Goal: Task Accomplishment & Management: Manage account settings

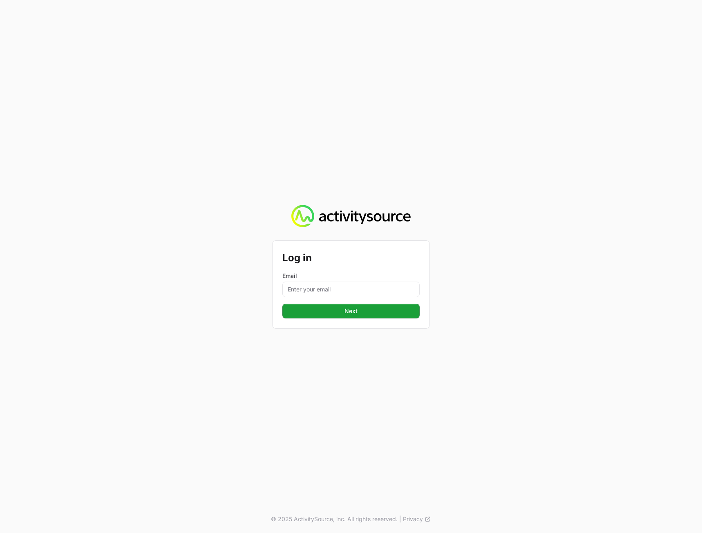
click at [348, 281] on div "Email" at bounding box center [350, 284] width 137 height 25
click at [341, 286] on input "Email" at bounding box center [350, 289] width 137 height 16
click at [313, 290] on input "Email" at bounding box center [350, 289] width 137 height 16
paste input "[PERSON_NAME][EMAIL_ADDRESS][DOMAIN_NAME]"
type input "[PERSON_NAME][EMAIL_ADDRESS][DOMAIN_NAME]"
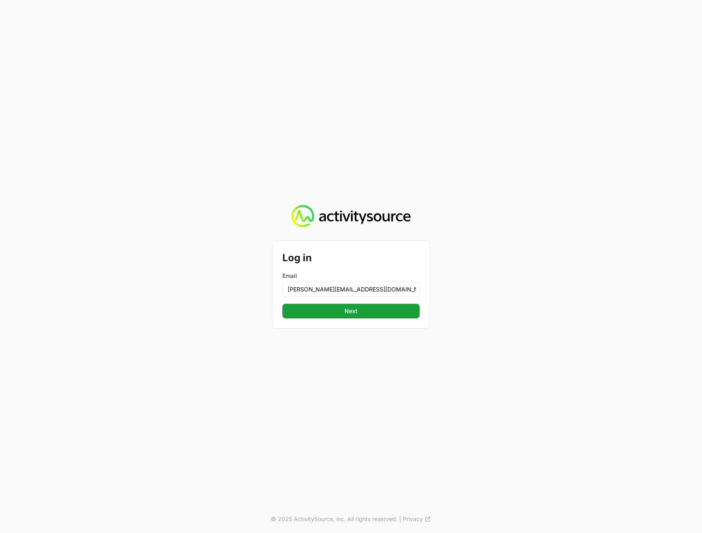
click at [624, 323] on div "Log in Email [PERSON_NAME][EMAIL_ADDRESS][DOMAIN_NAME] Next Next © 2025 Activit…" at bounding box center [351, 266] width 702 height 533
click at [389, 313] on span "Next" at bounding box center [350, 311] width 127 height 10
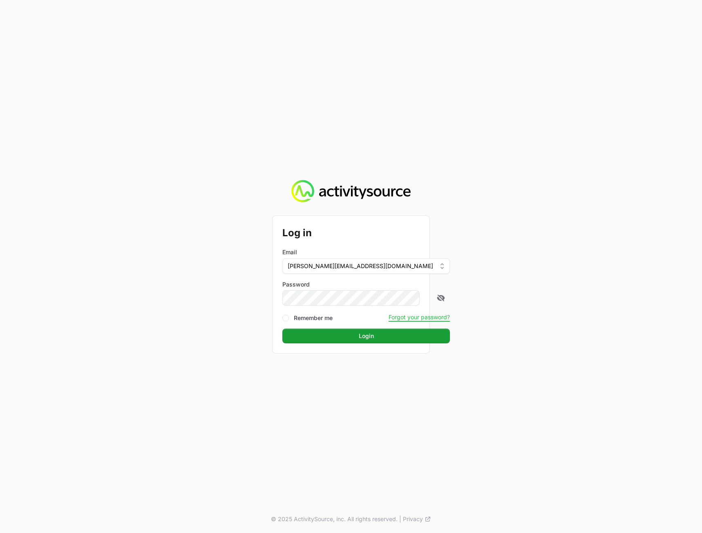
click at [612, 293] on div "Log in Email [PERSON_NAME][EMAIL_ADDRESS][DOMAIN_NAME] Password Remember me For…" at bounding box center [351, 266] width 702 height 533
click at [346, 337] on span "Login" at bounding box center [366, 336] width 158 height 10
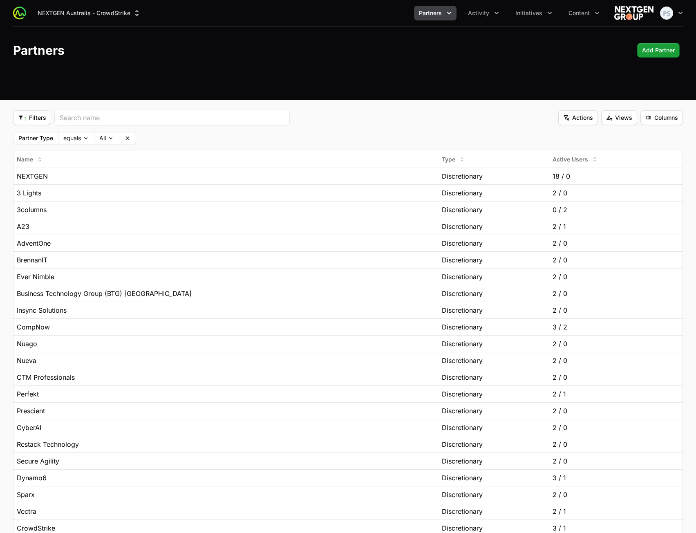
click at [440, 89] on div "NEXTGEN Australia - CrowdStrike Partners Activity Initiatives Content Open user…" at bounding box center [348, 50] width 696 height 100
click at [523, 9] on button "Initiatives" at bounding box center [533, 13] width 47 height 15
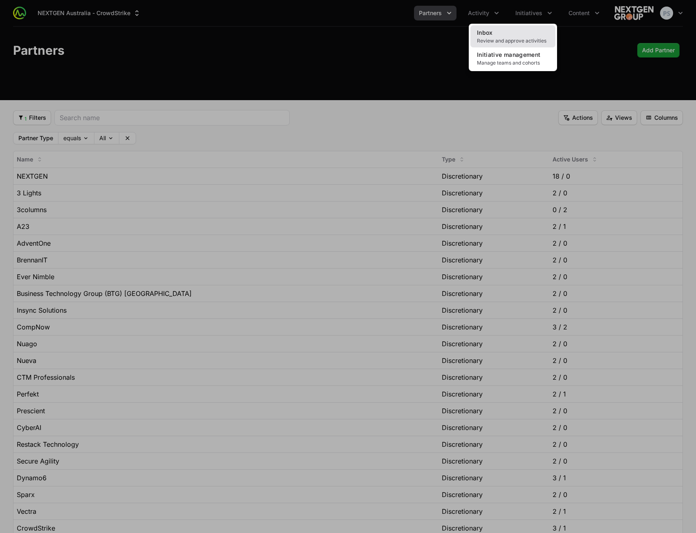
click at [504, 36] on link "Inbox Review and approve activities" at bounding box center [512, 36] width 85 height 22
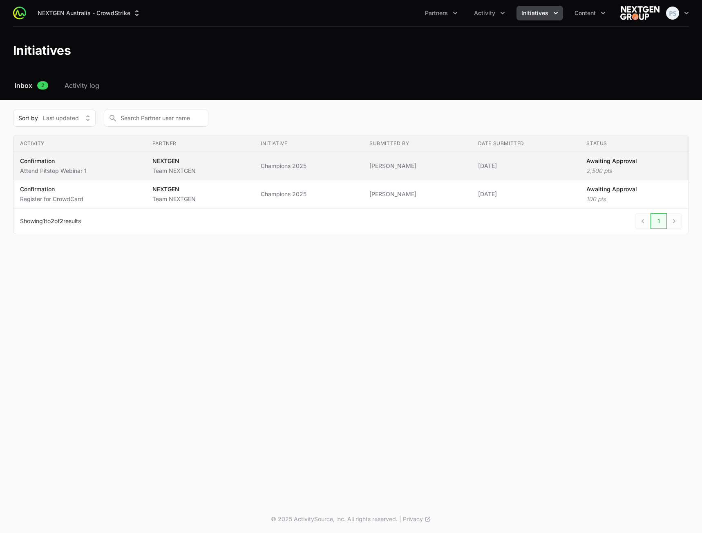
click at [301, 163] on span "Champions 2025" at bounding box center [309, 166] width 96 height 8
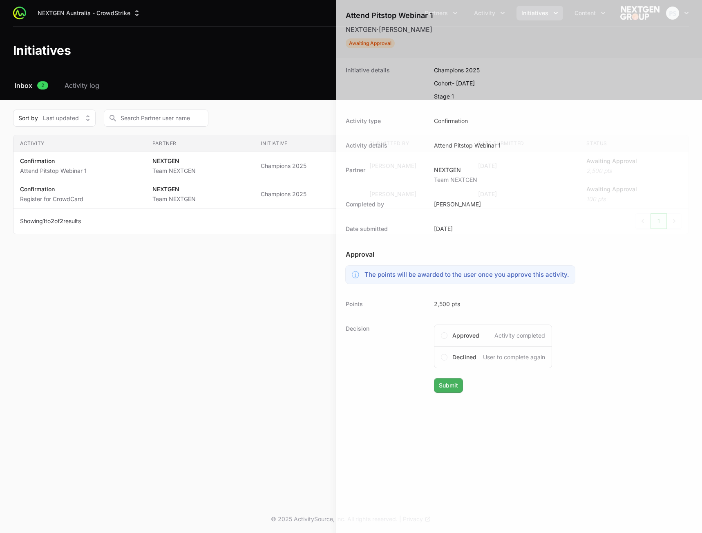
click at [223, 298] on div at bounding box center [351, 266] width 702 height 533
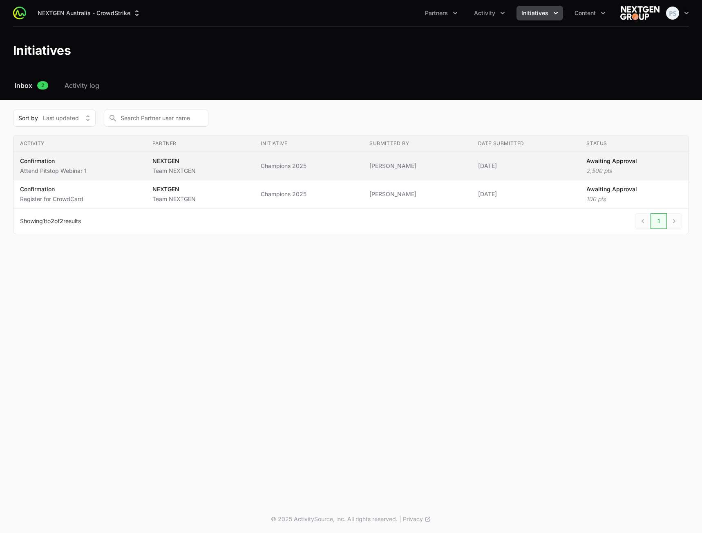
click at [320, 173] on td "Initiative Champions 2025" at bounding box center [308, 166] width 109 height 28
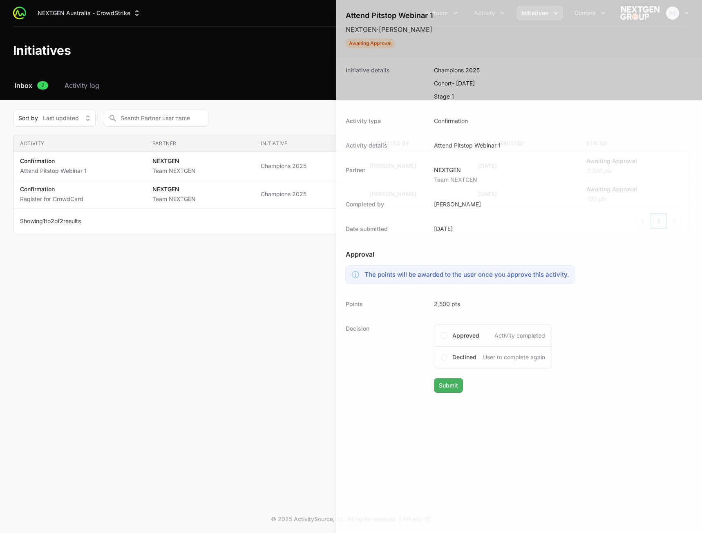
click at [268, 316] on div at bounding box center [351, 266] width 702 height 533
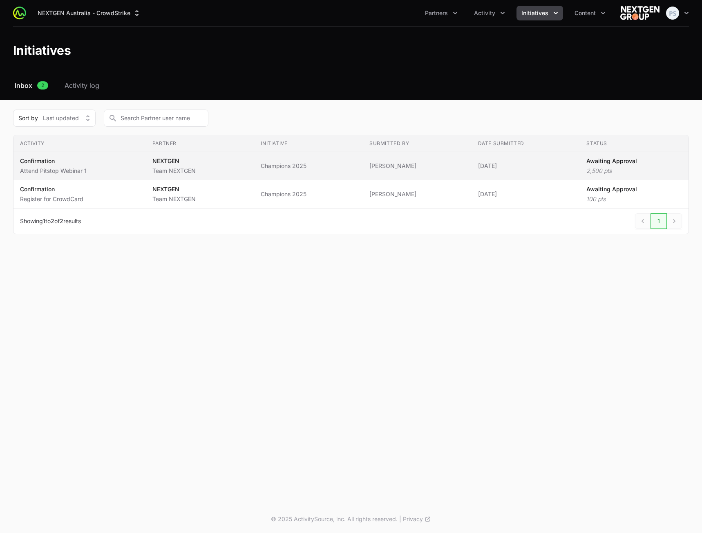
click at [339, 167] on span "Champions 2025" at bounding box center [309, 166] width 96 height 8
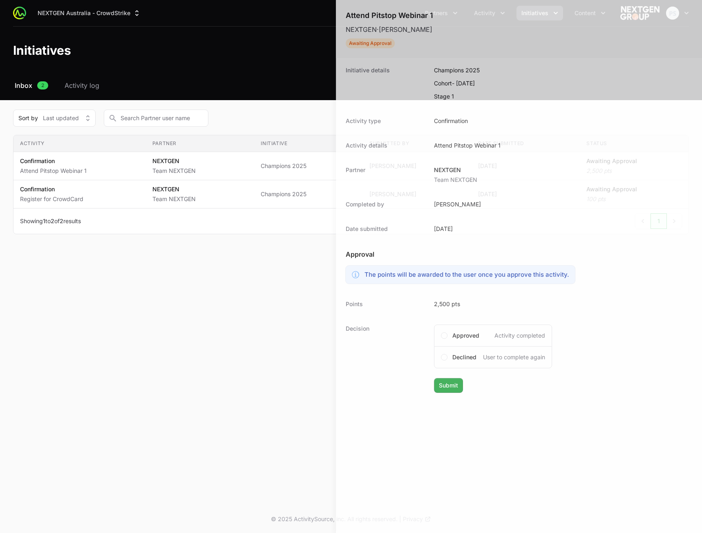
click at [219, 356] on div at bounding box center [351, 266] width 702 height 533
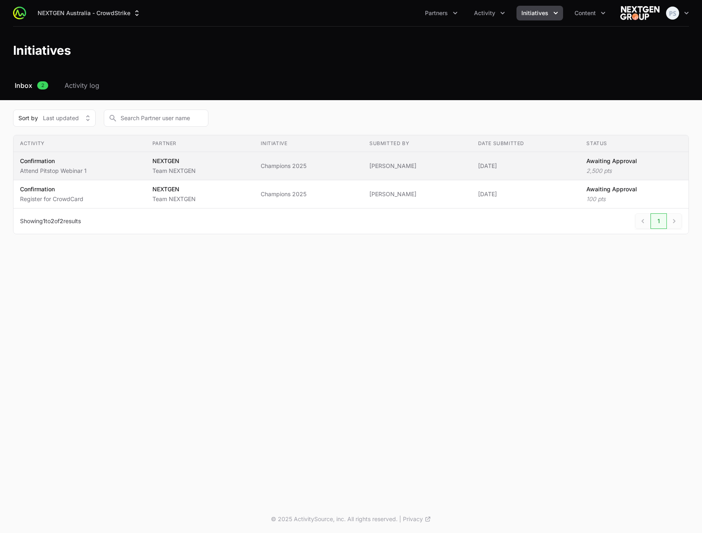
click at [249, 176] on td "Partner NEXTGEN Team NEXTGEN" at bounding box center [200, 166] width 109 height 28
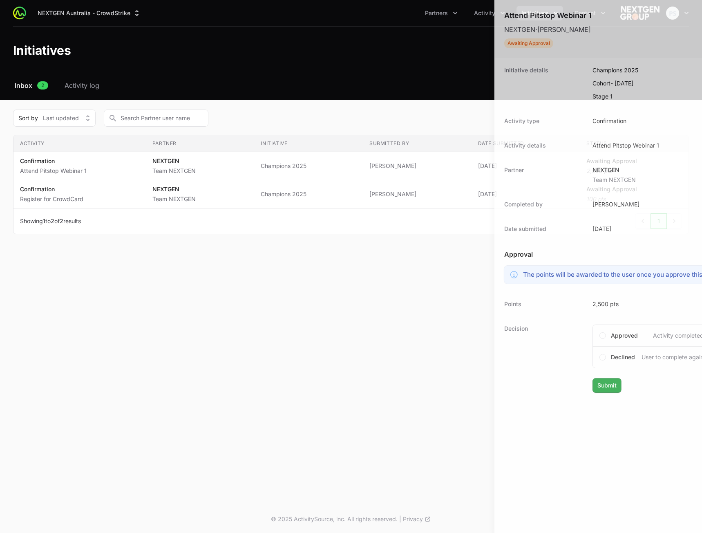
click at [247, 314] on div at bounding box center [351, 266] width 702 height 533
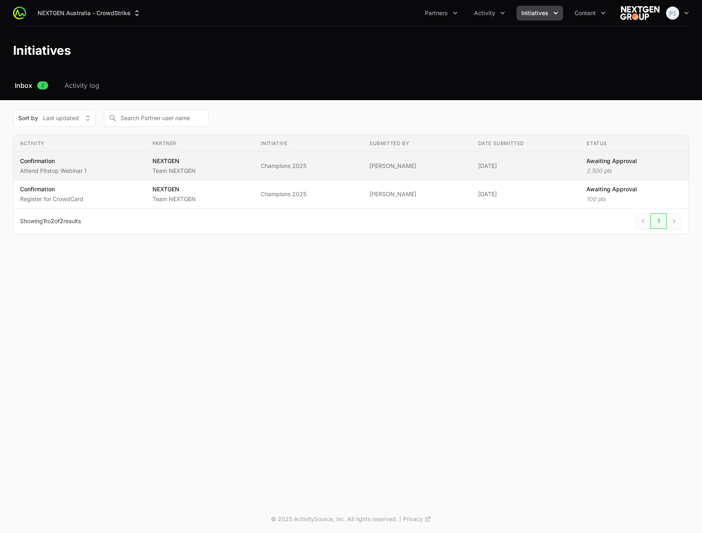
click at [296, 174] on td "Initiative Champions 2025" at bounding box center [308, 166] width 109 height 28
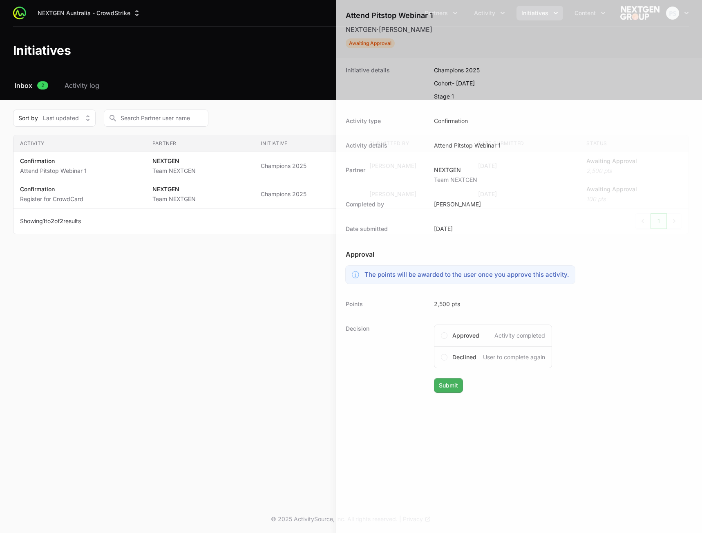
click at [246, 279] on div at bounding box center [351, 266] width 702 height 533
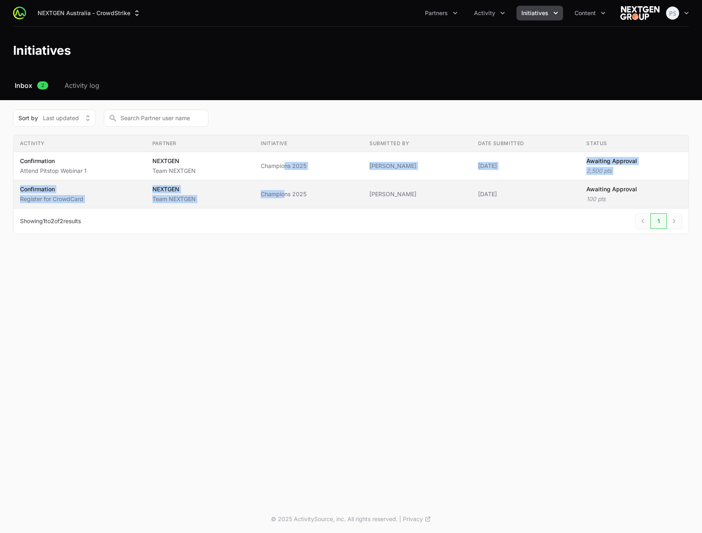
click at [284, 181] on tbody "Activity Confirmation Attend Pitstop Webinar 1 Partner NEXTGEN Team NEXTGEN Ini…" at bounding box center [350, 180] width 675 height 56
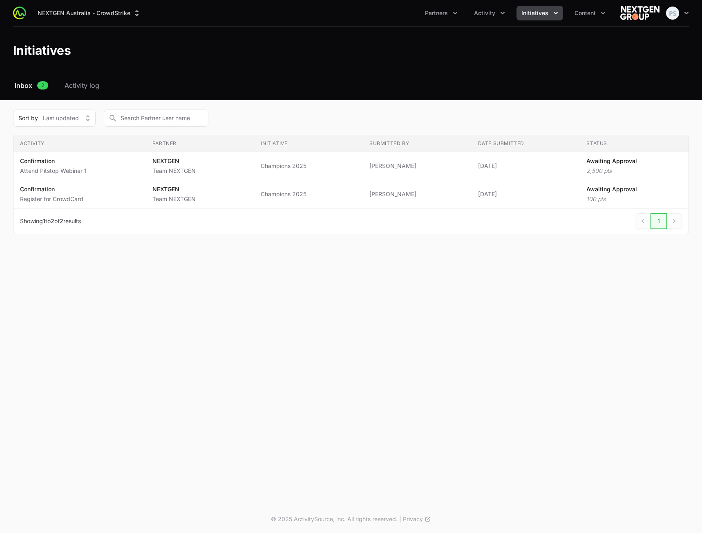
drag, startPoint x: 255, startPoint y: 272, endPoint x: 257, endPoint y: 239, distance: 32.8
click at [255, 270] on div "NEXTGEN Australia - CrowdStrike Partners Activity Initiatives Content Open user…" at bounding box center [351, 252] width 702 height 505
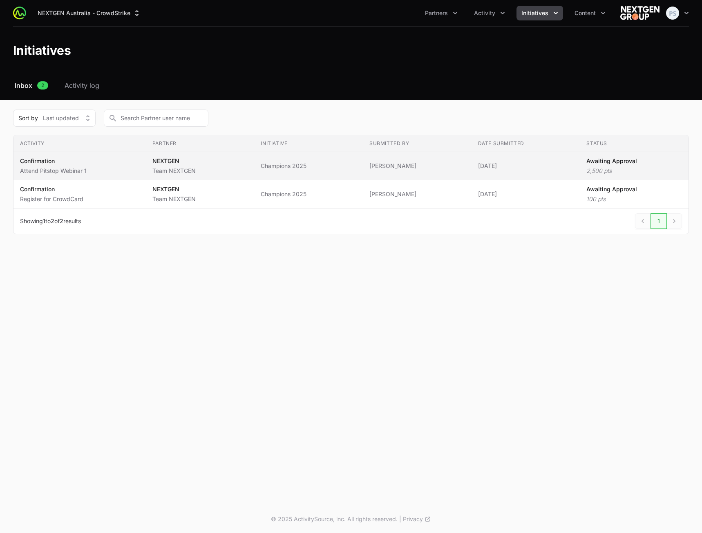
click at [270, 168] on span "Champions 2025" at bounding box center [309, 166] width 96 height 8
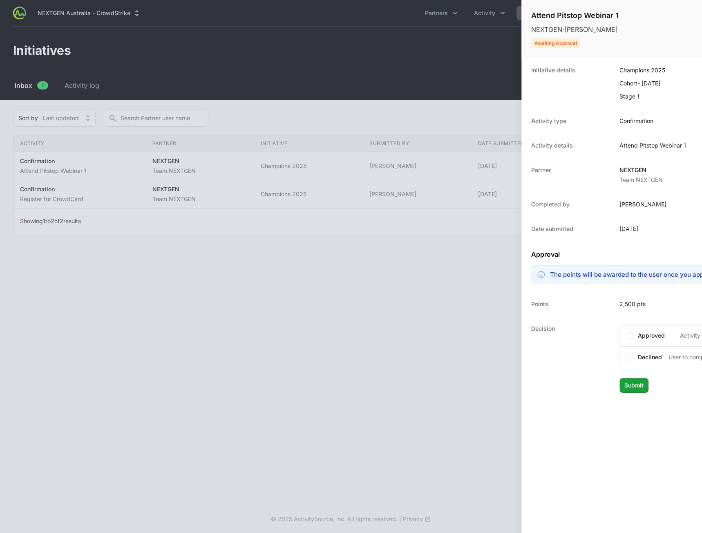
click at [219, 340] on div at bounding box center [351, 266] width 702 height 533
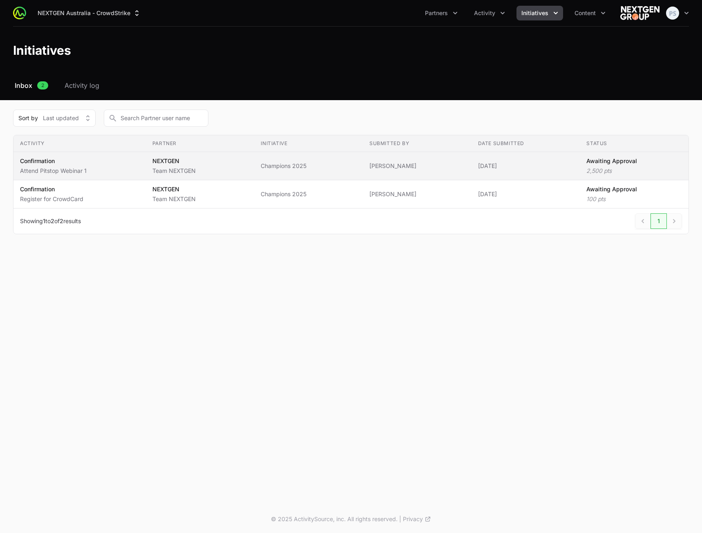
click at [217, 164] on span "NEXTGEN Team NEXTGEN" at bounding box center [200, 166] width 96 height 18
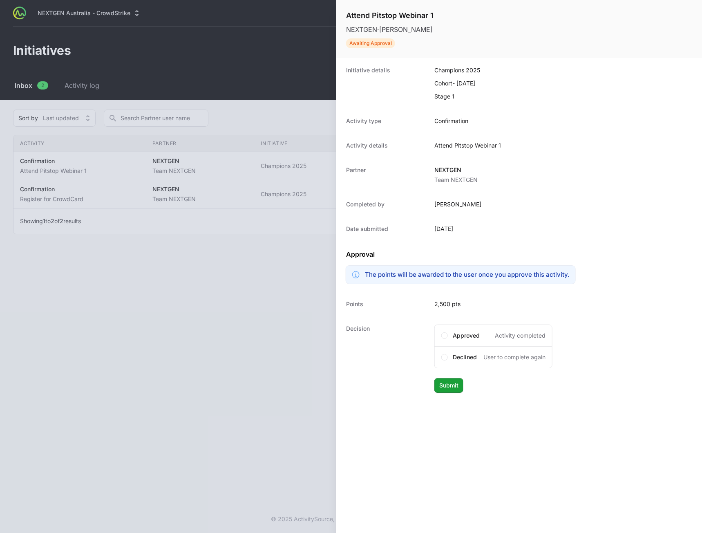
click at [227, 319] on div at bounding box center [351, 266] width 702 height 533
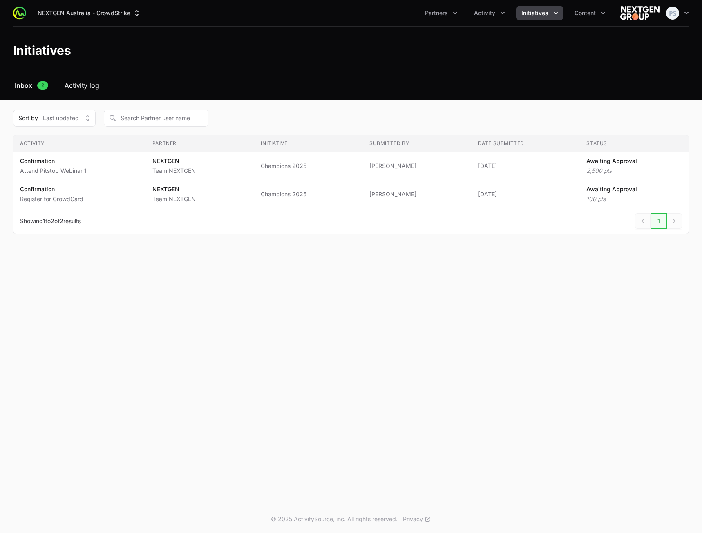
click at [91, 88] on span "Activity log" at bounding box center [82, 85] width 35 height 10
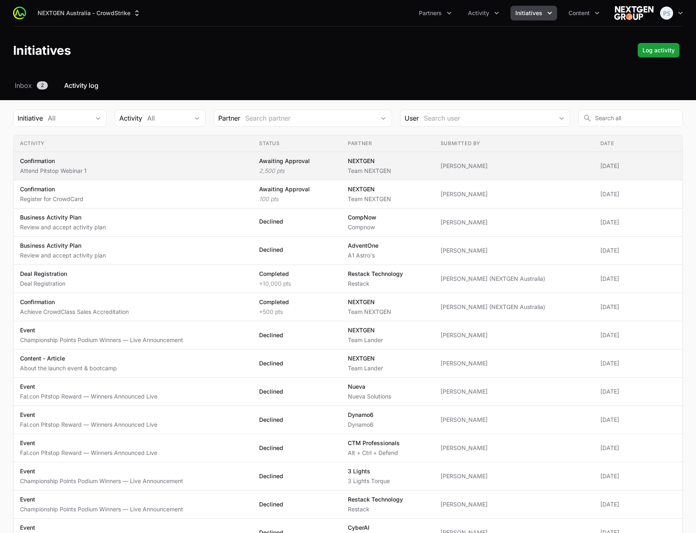
click at [369, 167] on p "Team NEXTGEN" at bounding box center [369, 171] width 43 height 8
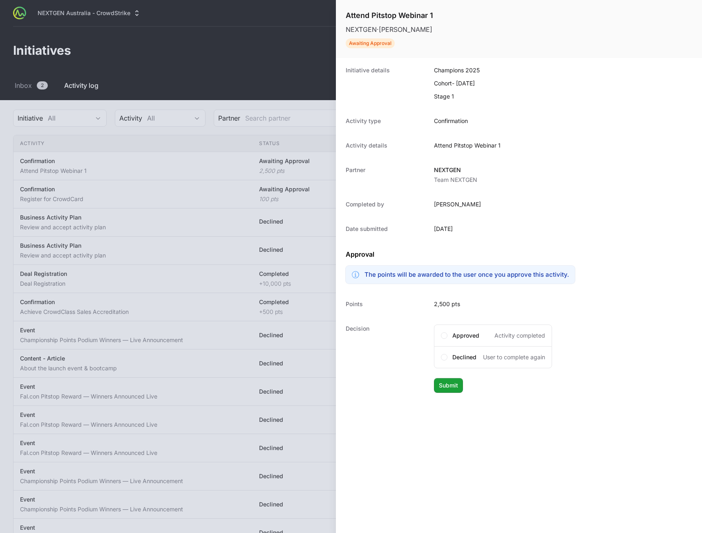
click at [179, 255] on div at bounding box center [351, 266] width 702 height 533
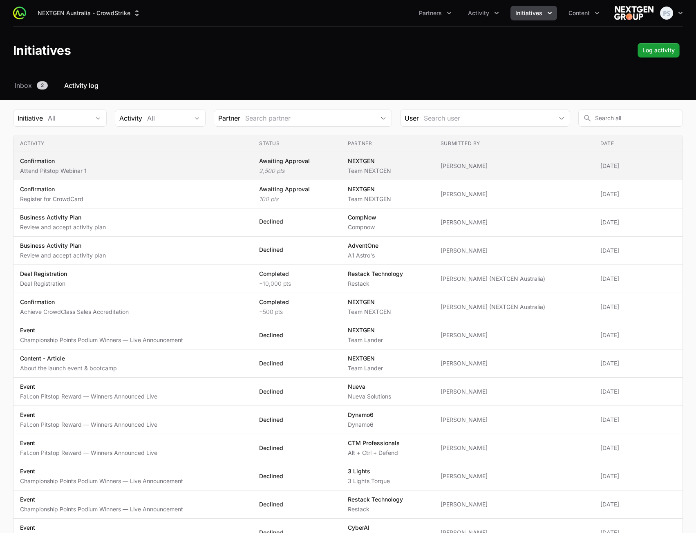
click at [236, 173] on span "Confirmation Attend Pitstop Webinar 1" at bounding box center [133, 166] width 226 height 18
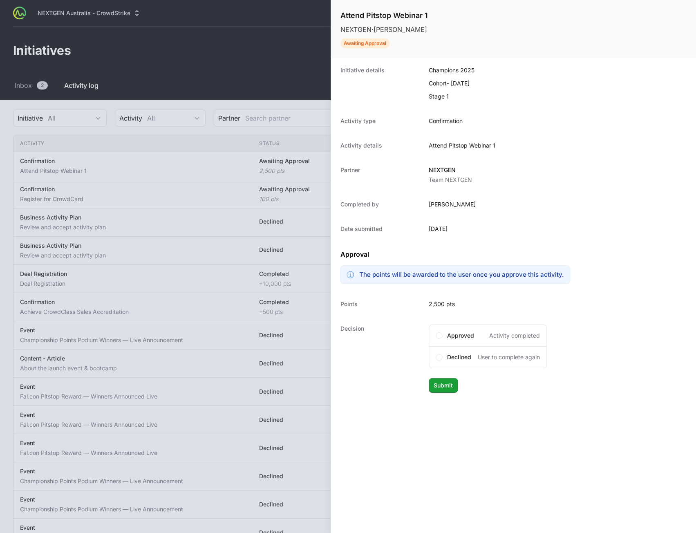
click at [235, 207] on div at bounding box center [348, 266] width 696 height 533
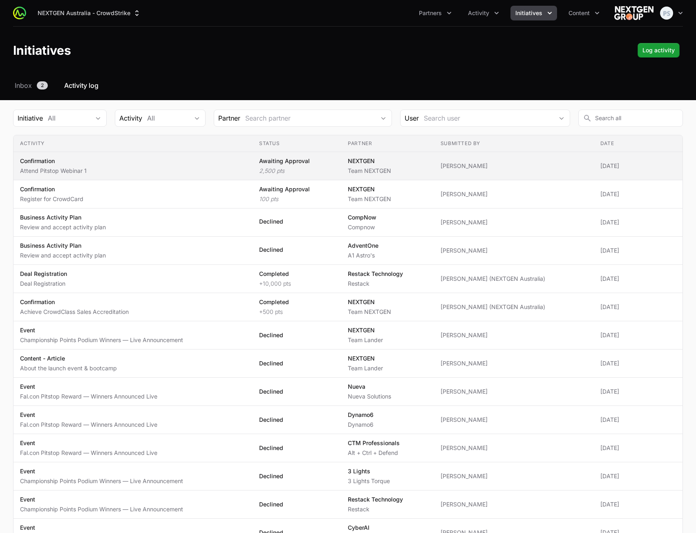
click at [246, 167] on span "Confirmation Attend Pitstop Webinar 1" at bounding box center [133, 166] width 226 height 18
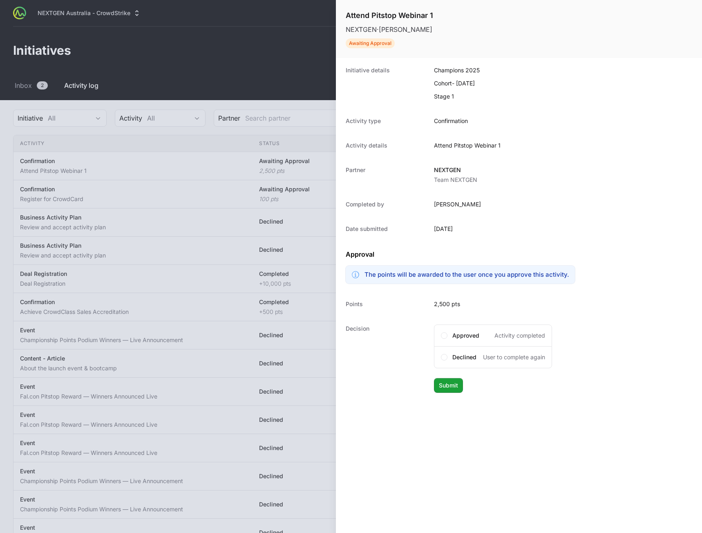
click at [246, 219] on div at bounding box center [351, 266] width 702 height 533
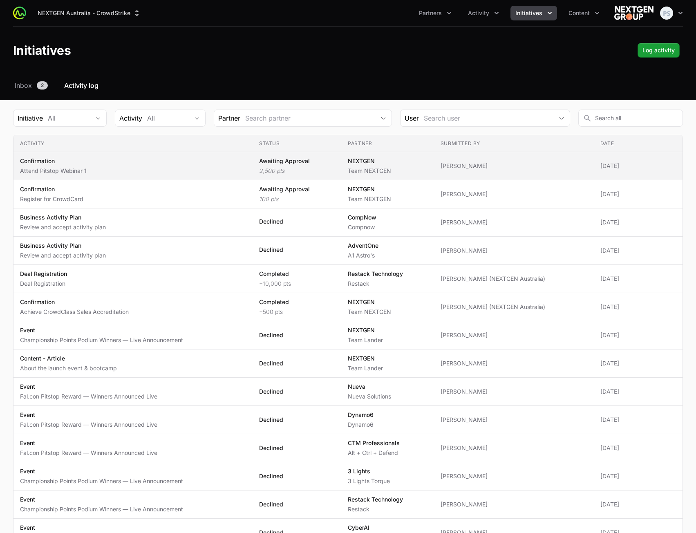
click at [246, 170] on span "Confirmation Attend Pitstop Webinar 1" at bounding box center [133, 166] width 226 height 18
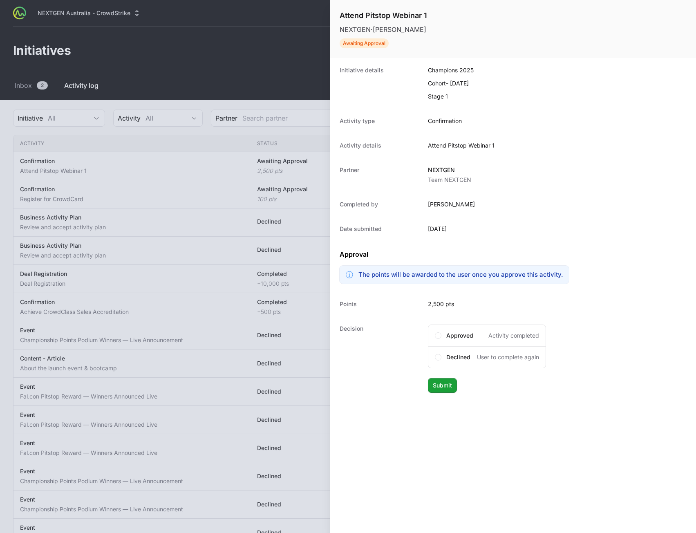
click at [243, 201] on div at bounding box center [348, 266] width 696 height 533
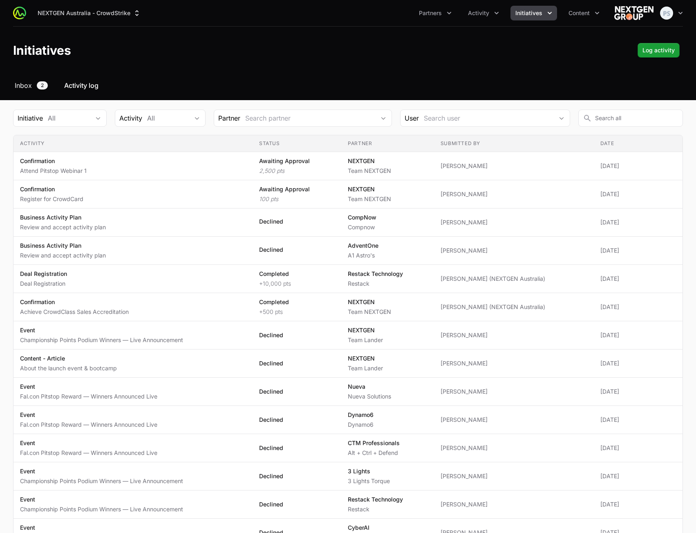
click at [25, 83] on span "Inbox" at bounding box center [23, 85] width 17 height 10
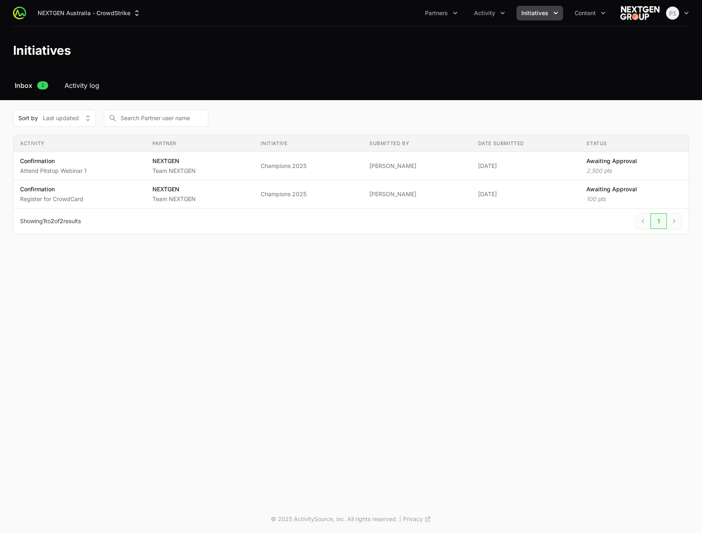
click at [89, 87] on span "Activity log" at bounding box center [82, 85] width 35 height 10
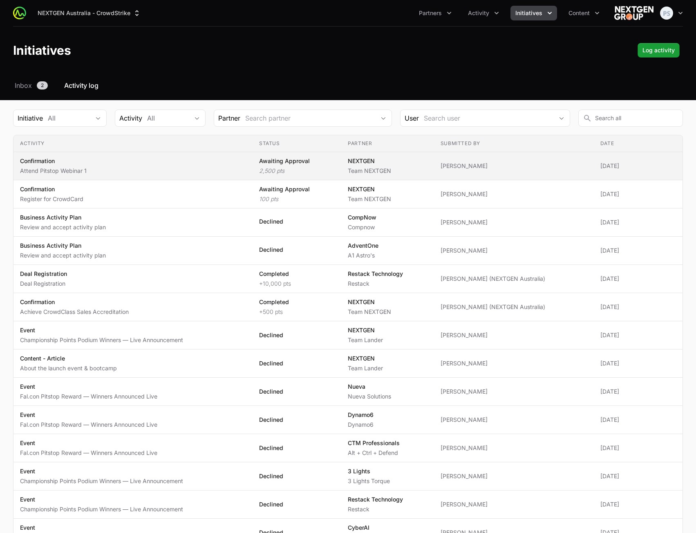
click at [218, 167] on span "Confirmation Attend Pitstop Webinar 1" at bounding box center [133, 166] width 226 height 18
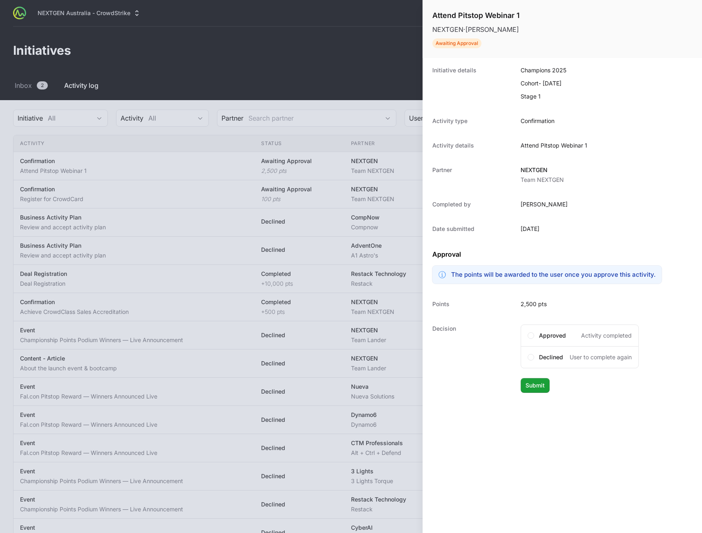
click at [249, 179] on div at bounding box center [351, 266] width 702 height 533
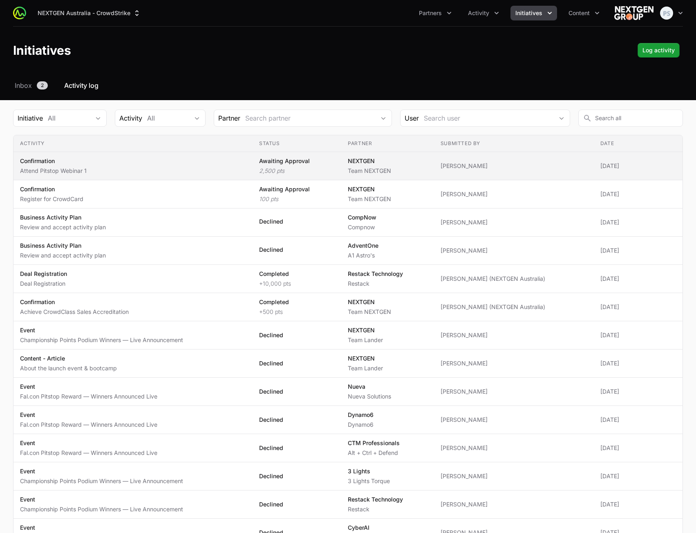
click at [141, 172] on span "Confirmation Attend Pitstop Webinar 1" at bounding box center [133, 166] width 226 height 18
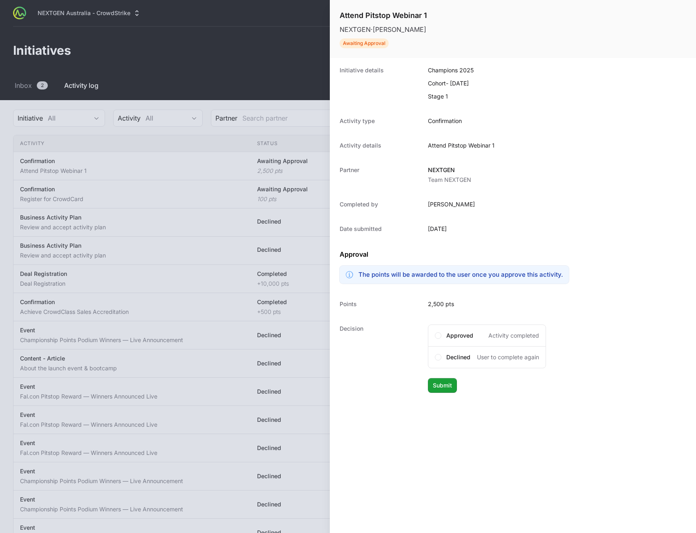
click at [222, 151] on div at bounding box center [348, 266] width 696 height 533
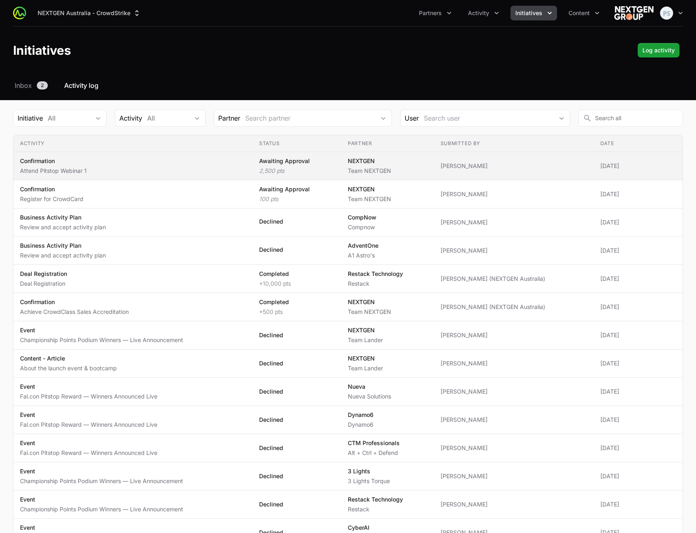
click at [541, 165] on span "[PERSON_NAME]" at bounding box center [513, 166] width 147 height 8
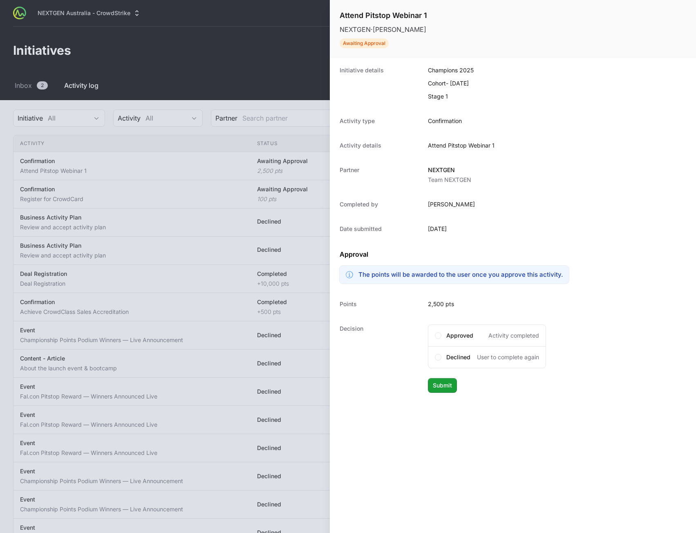
click at [184, 206] on div at bounding box center [348, 266] width 696 height 533
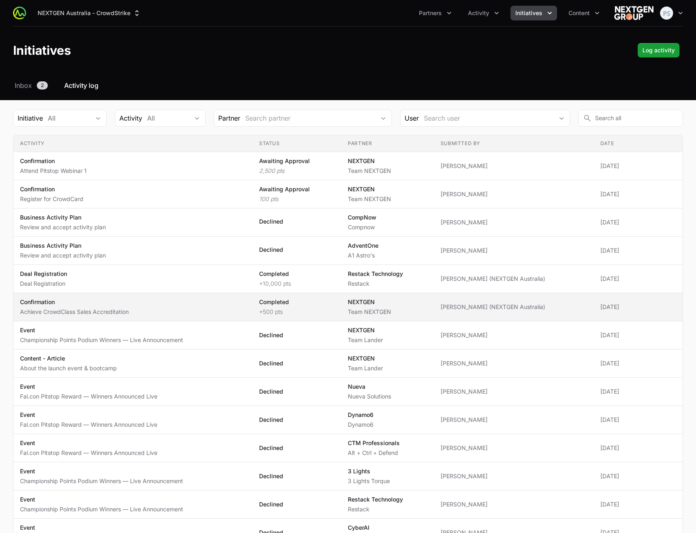
click at [555, 300] on td "Submitted by [PERSON_NAME] (NEXTGEN Australia)" at bounding box center [514, 307] width 160 height 28
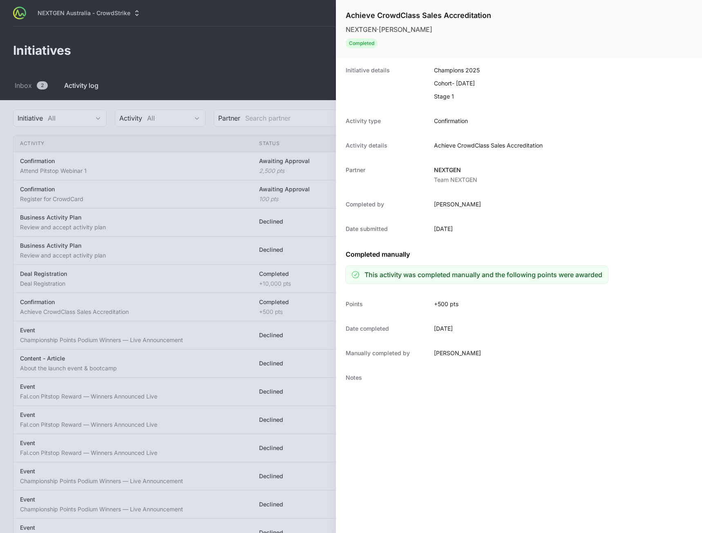
click at [190, 261] on div at bounding box center [351, 266] width 702 height 533
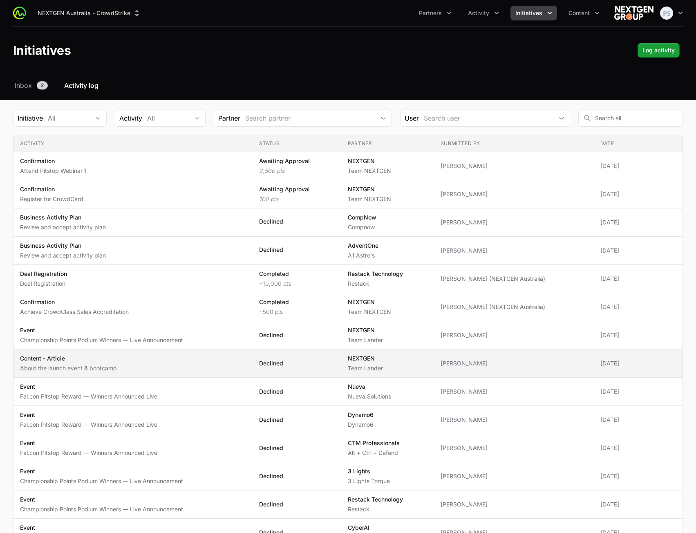
click at [445, 351] on td "Submitted by [PERSON_NAME]" at bounding box center [514, 363] width 160 height 28
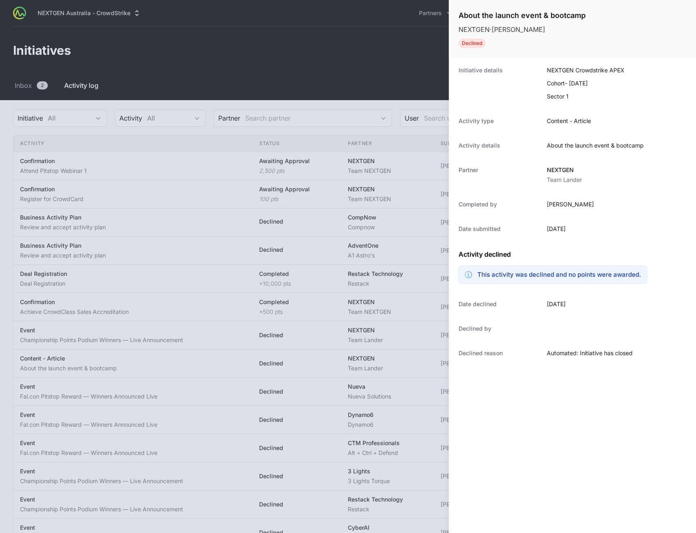
click at [209, 247] on div at bounding box center [348, 266] width 696 height 533
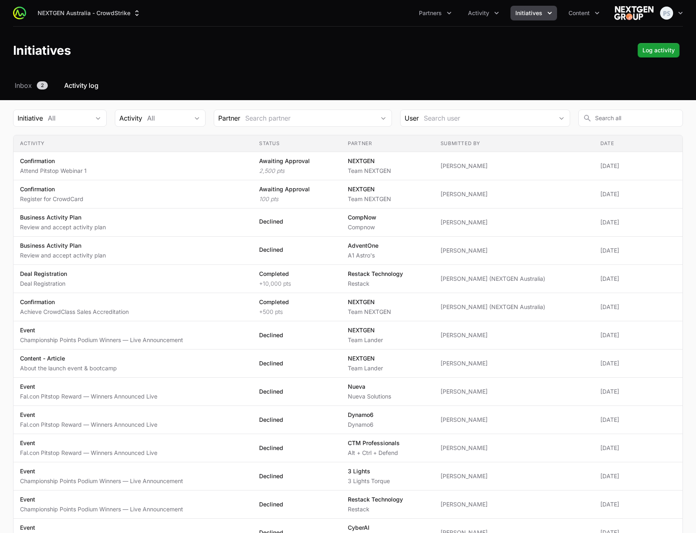
click at [393, 76] on div "NEXTGEN Australia - CrowdStrike Partners Activity Initiatives Content Open user…" at bounding box center [348, 50] width 696 height 100
click at [485, 32] on header "Initiatives Log activity Log activity" at bounding box center [348, 50] width 696 height 47
click at [483, 18] on button "Activity" at bounding box center [483, 13] width 41 height 15
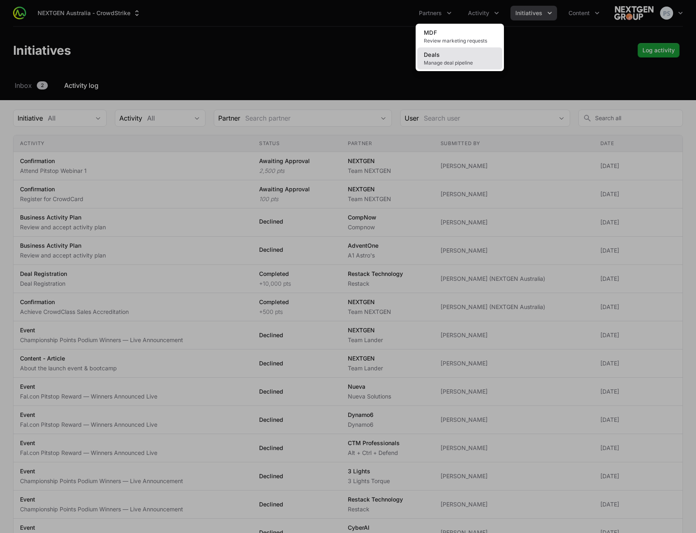
click at [470, 59] on link "Deals Manage deal pipeline" at bounding box center [459, 58] width 85 height 22
